Goal: Check status: Check status

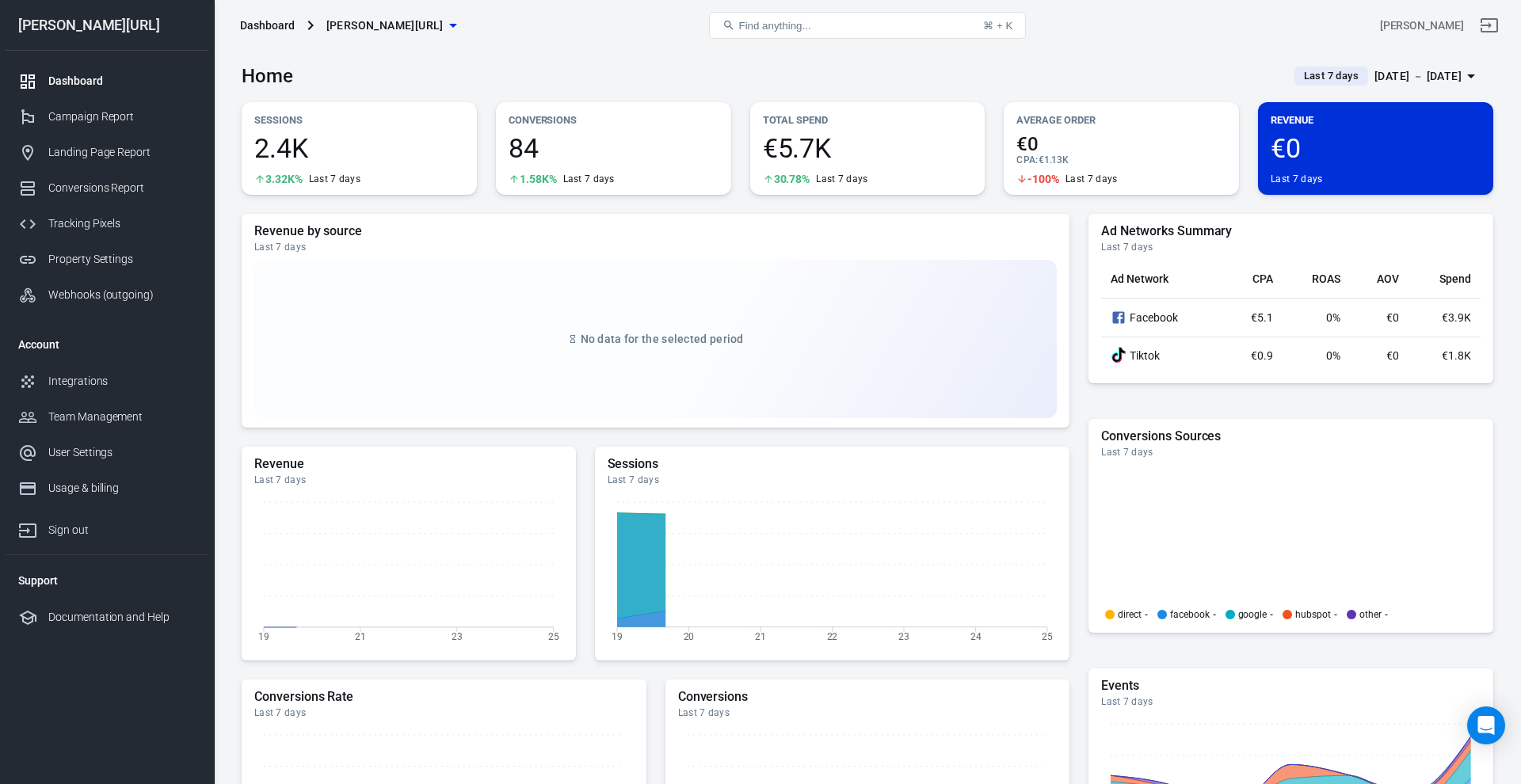
click at [121, 132] on link "Campaign Report" at bounding box center [107, 117] width 203 height 35
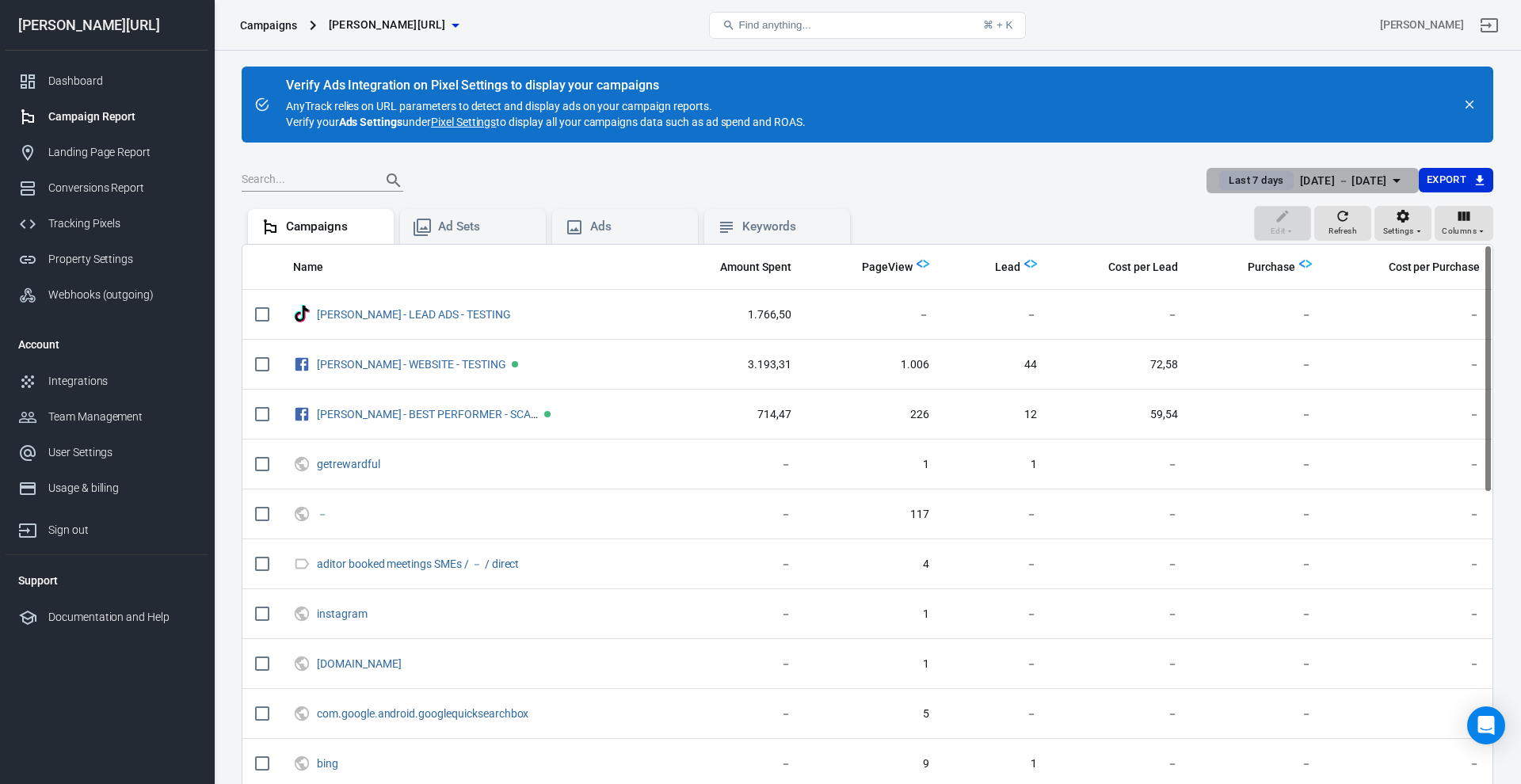
click at [1310, 190] on button "Last 7 days [DATE] － [DATE]" at bounding box center [1312, 180] width 211 height 26
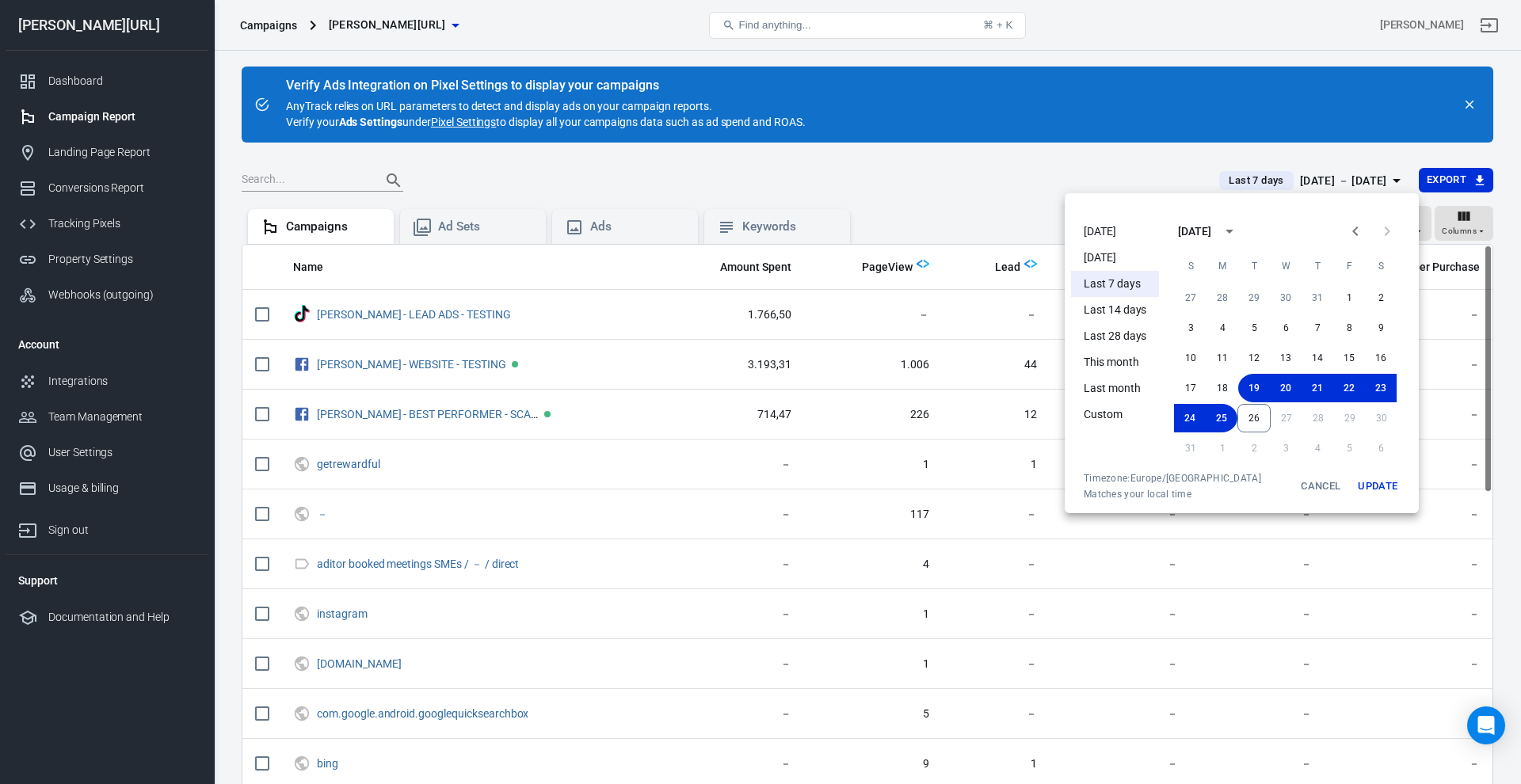
click at [1083, 223] on li "[DATE]" at bounding box center [1115, 231] width 88 height 26
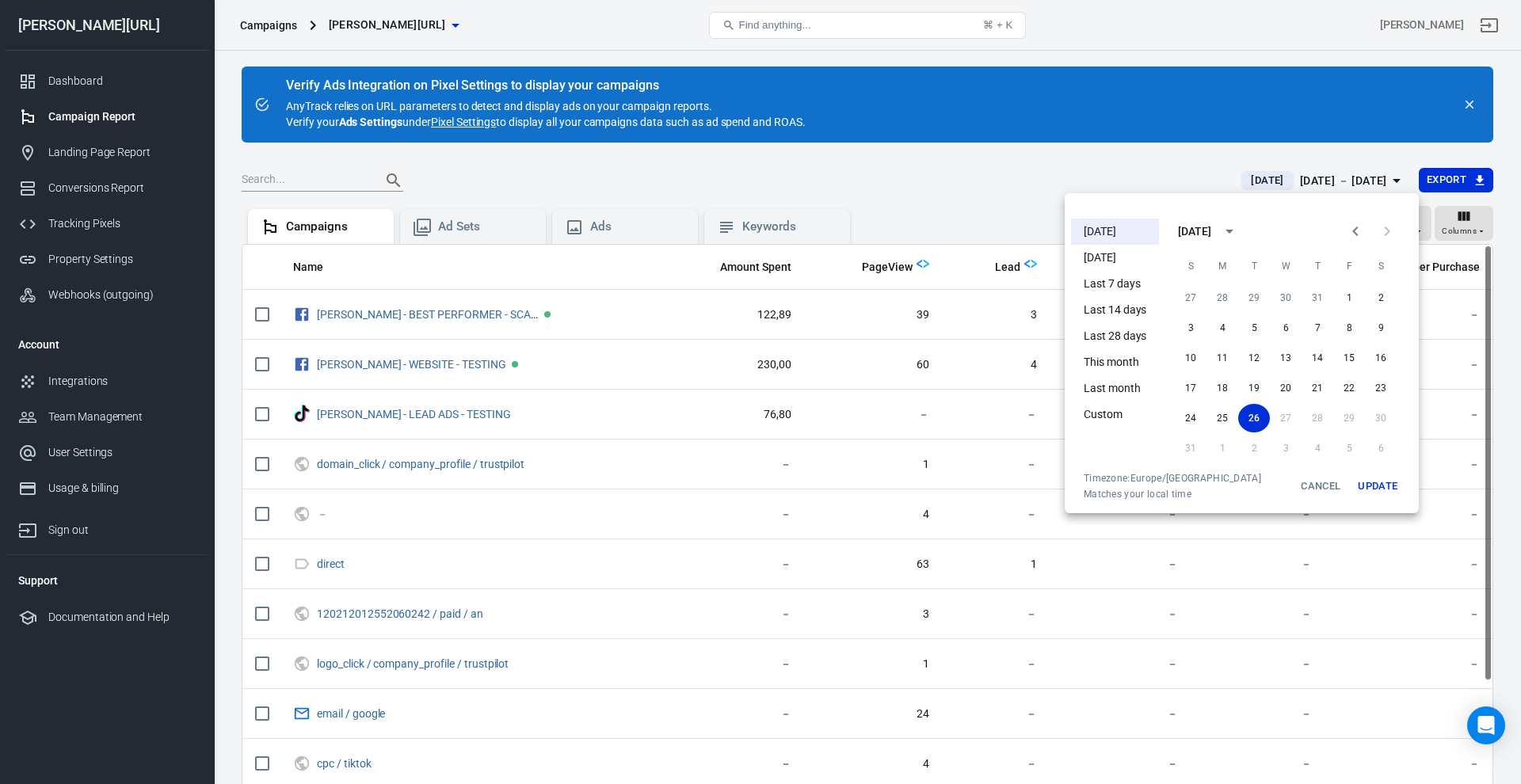
click at [1374, 483] on button "Update" at bounding box center [1378, 486] width 50 height 29
